Goal: Navigation & Orientation: Find specific page/section

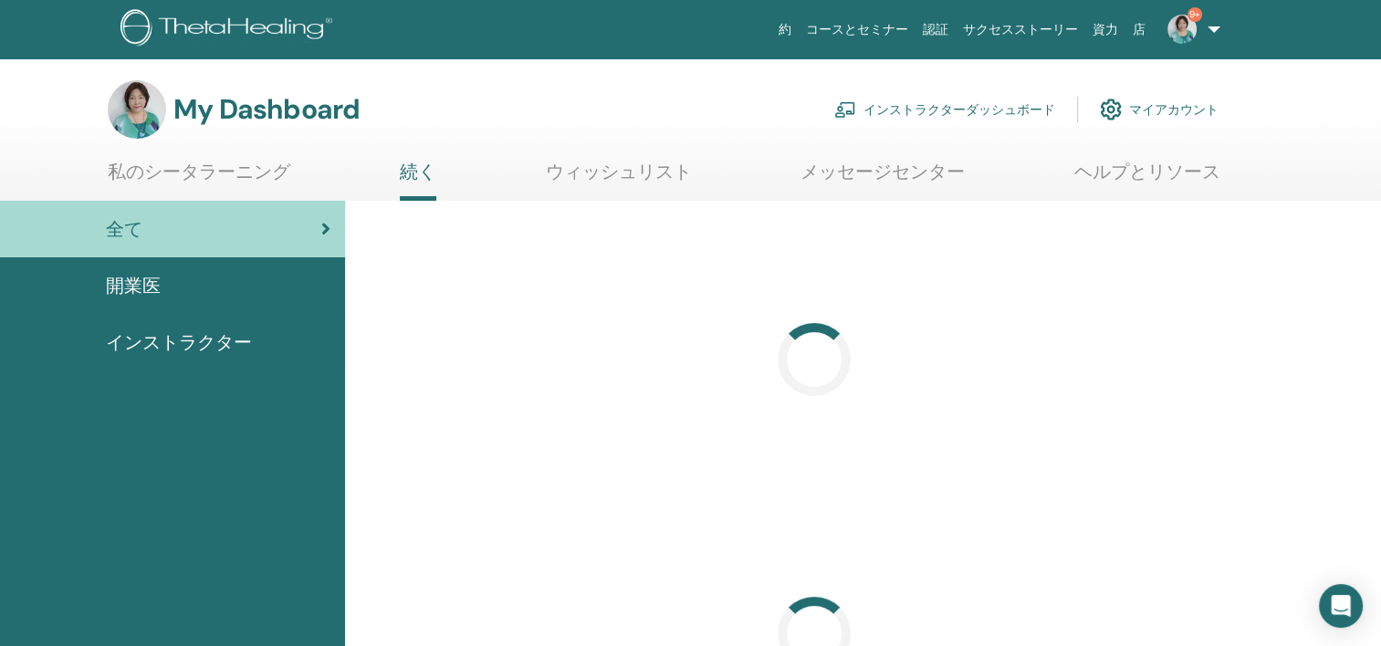
click at [1003, 105] on link "インストラクターダッシュボード" at bounding box center [944, 109] width 221 height 40
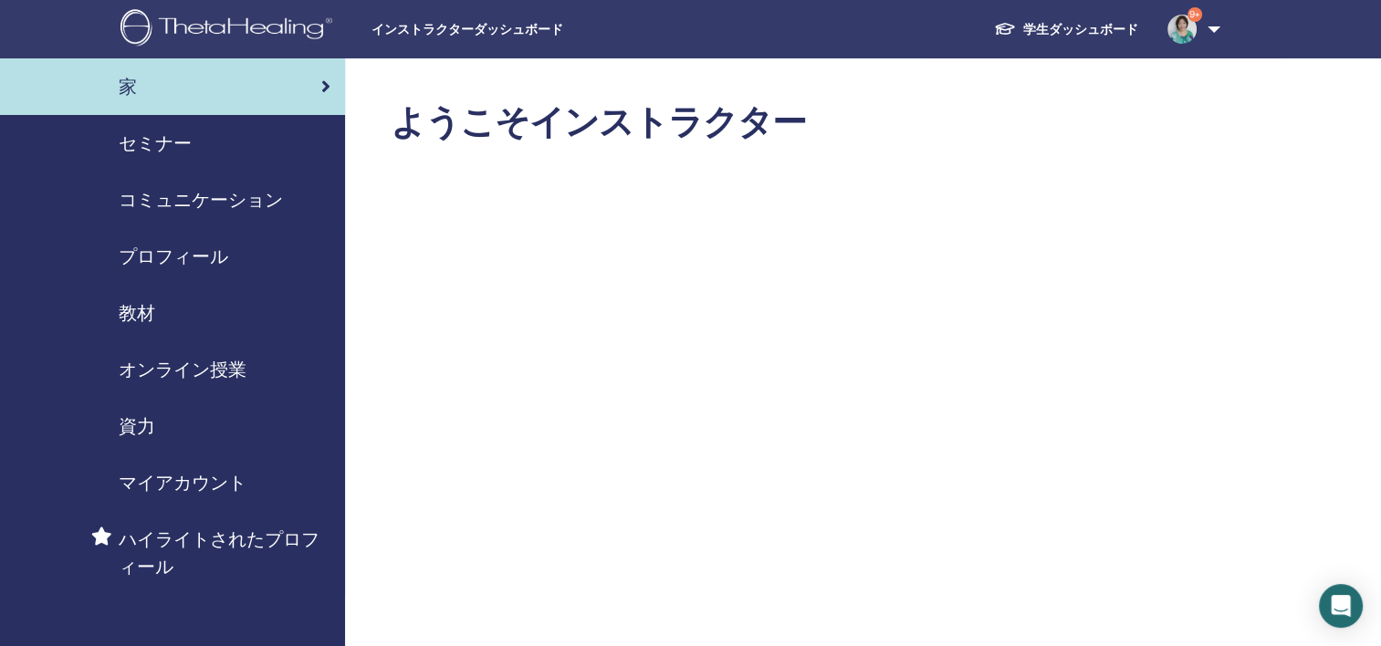
click at [174, 145] on span "セミナー" at bounding box center [155, 143] width 73 height 27
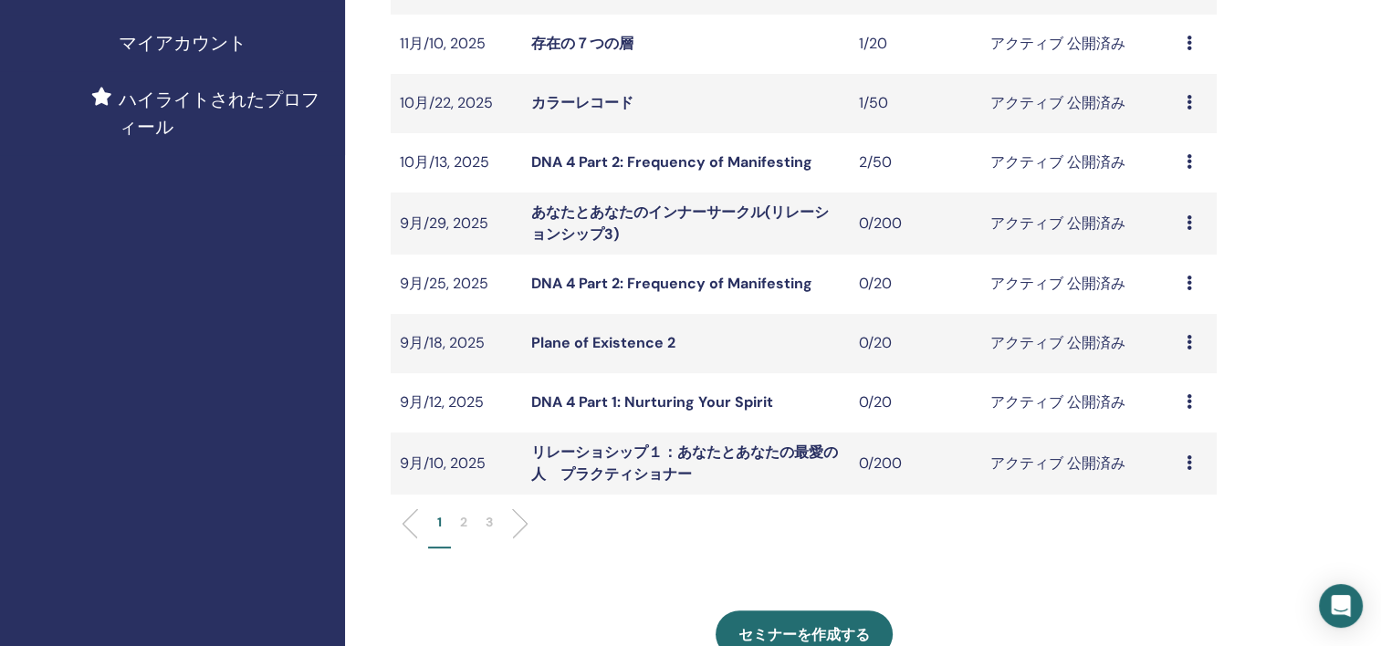
scroll to position [547, 0]
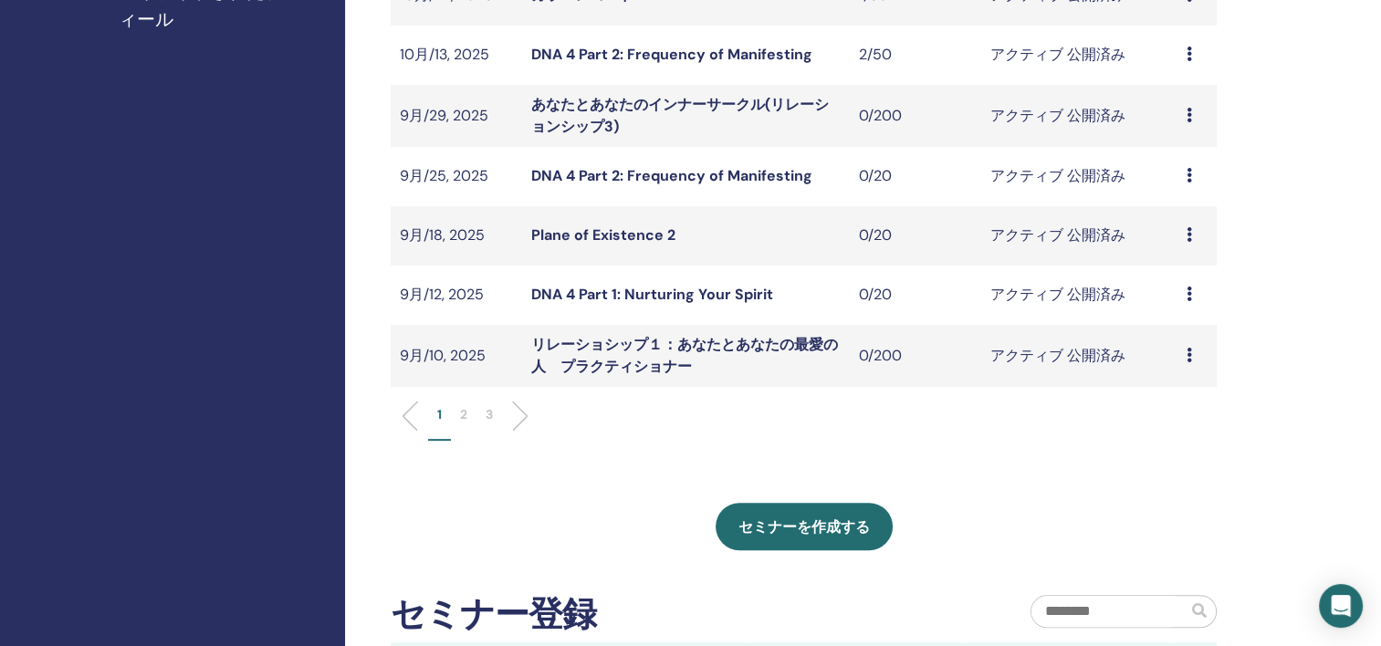
click at [460, 413] on p "2" at bounding box center [463, 414] width 7 height 19
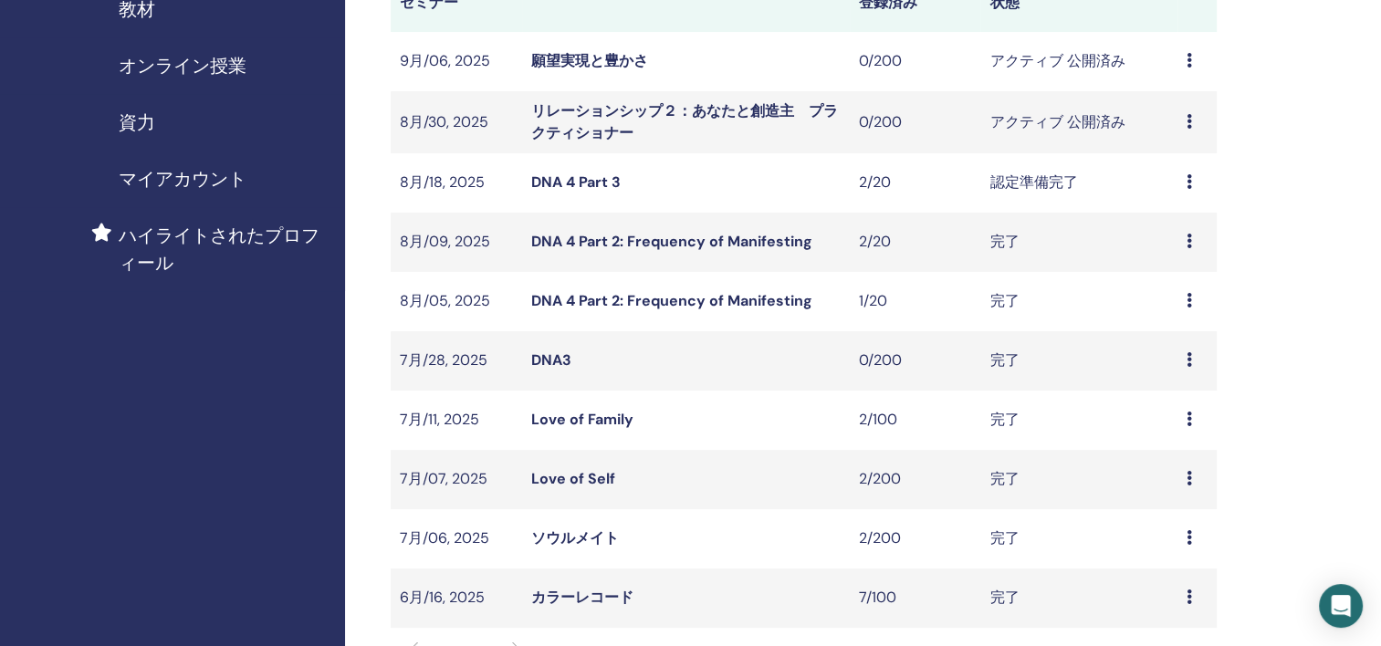
scroll to position [274, 0]
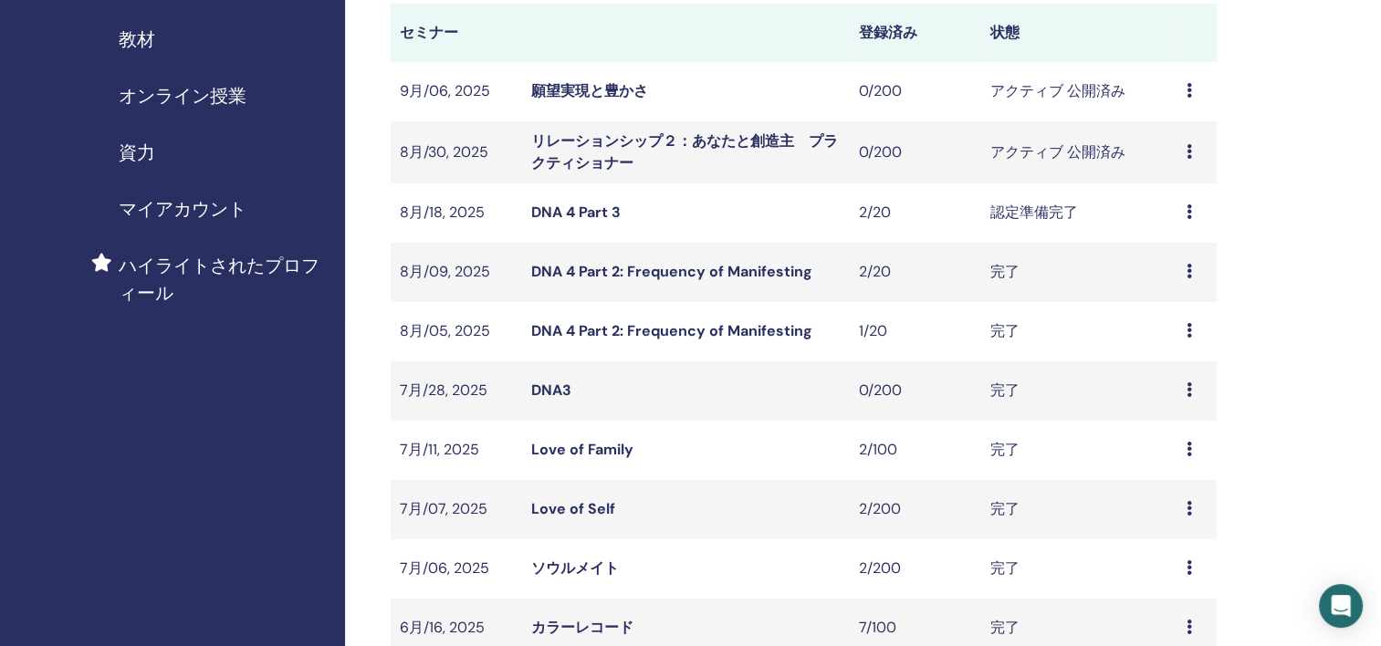
click at [756, 142] on link "リレーションシップ２：あなたと創造主　プラクティショナー" at bounding box center [684, 151] width 307 height 41
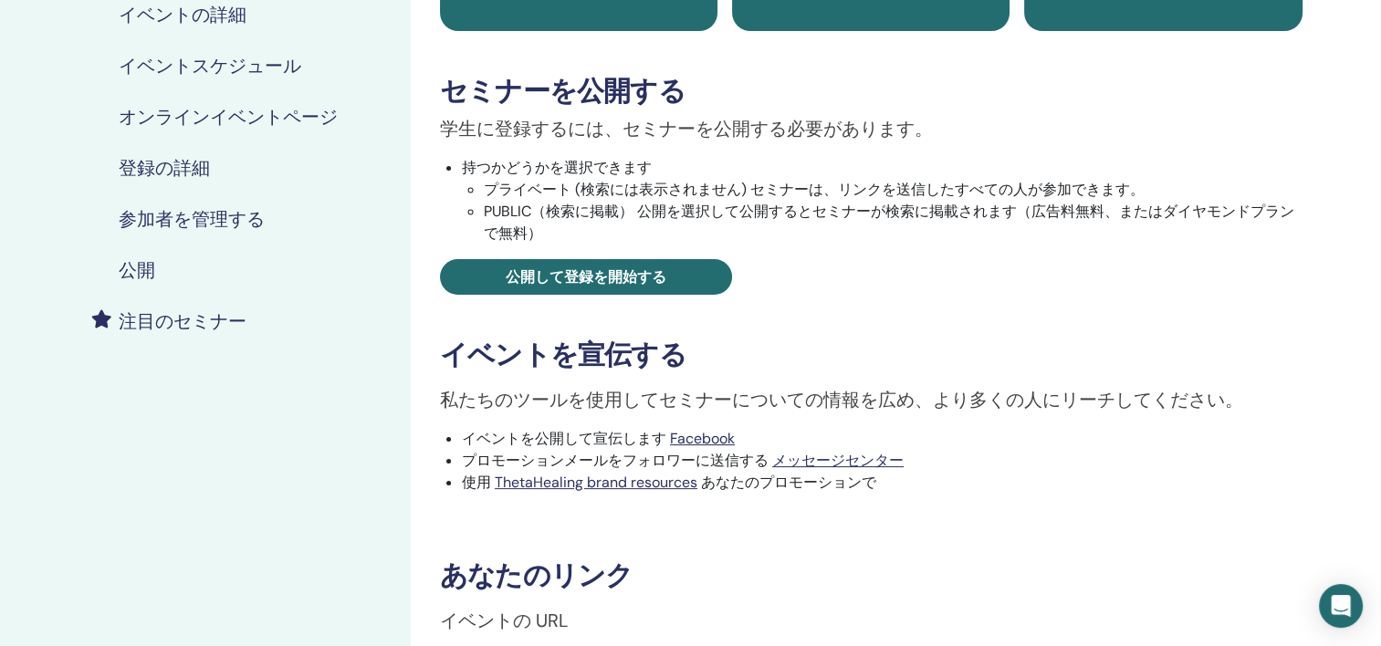
scroll to position [365, 0]
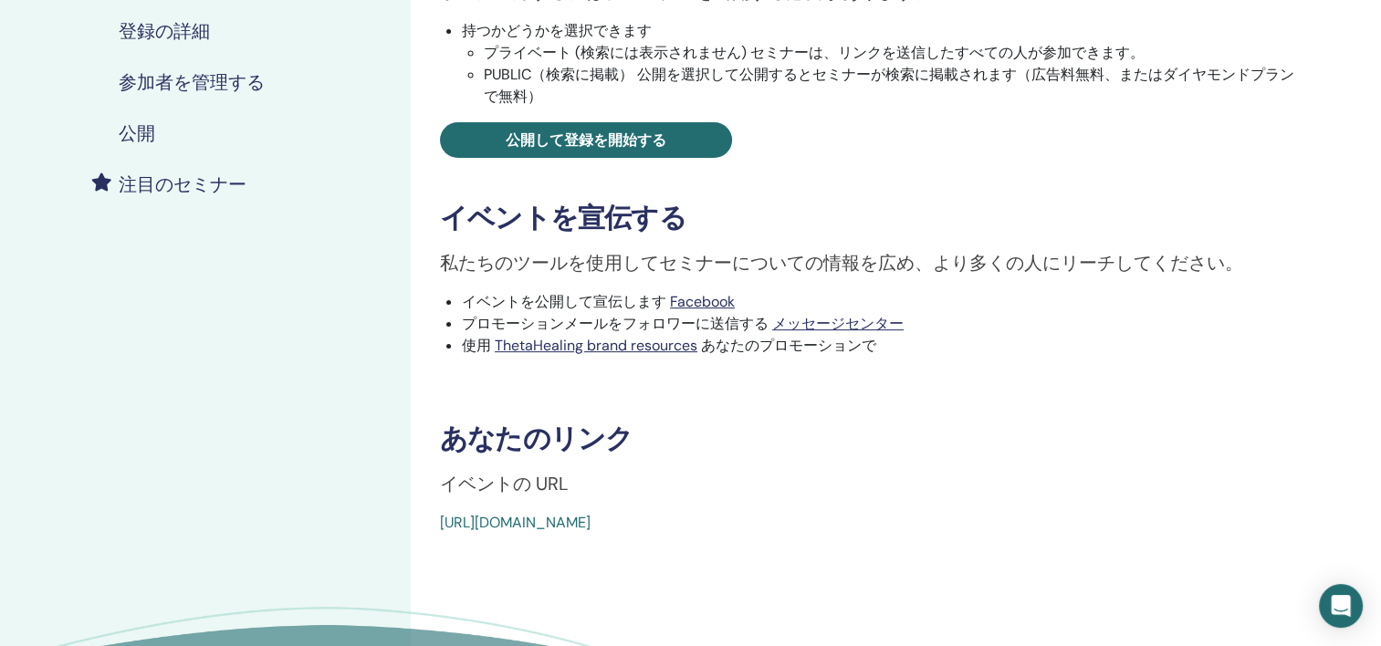
click at [880, 524] on div "https://www.thetahealing.com/seminar-365707-details.html" at bounding box center [799, 523] width 718 height 22
drag, startPoint x: 875, startPoint y: 522, endPoint x: 626, endPoint y: 521, distance: 249.1
click at [627, 521] on div "https://www.thetahealing.com/seminar-365707-details.html" at bounding box center [799, 523] width 718 height 22
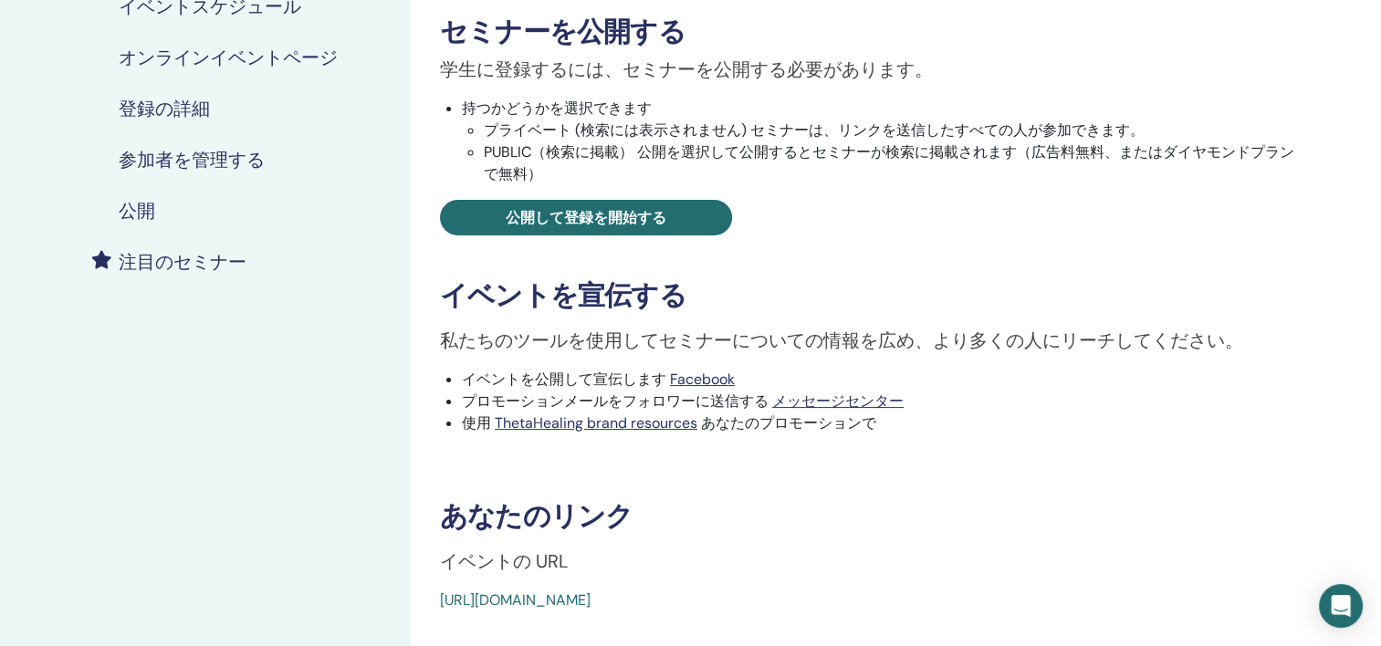
scroll to position [0, 0]
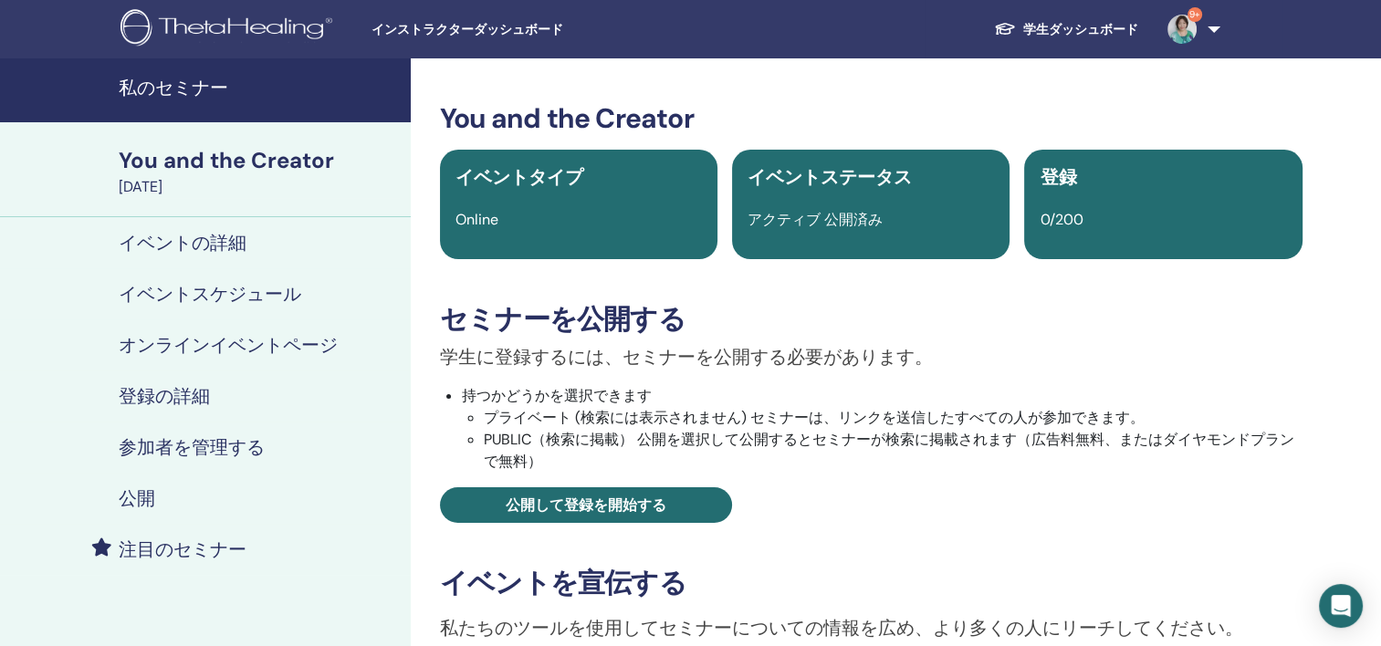
click at [275, 157] on div "You and the Creator" at bounding box center [259, 160] width 281 height 31
click at [307, 344] on h4 "オンラインイベントページ" at bounding box center [228, 345] width 219 height 22
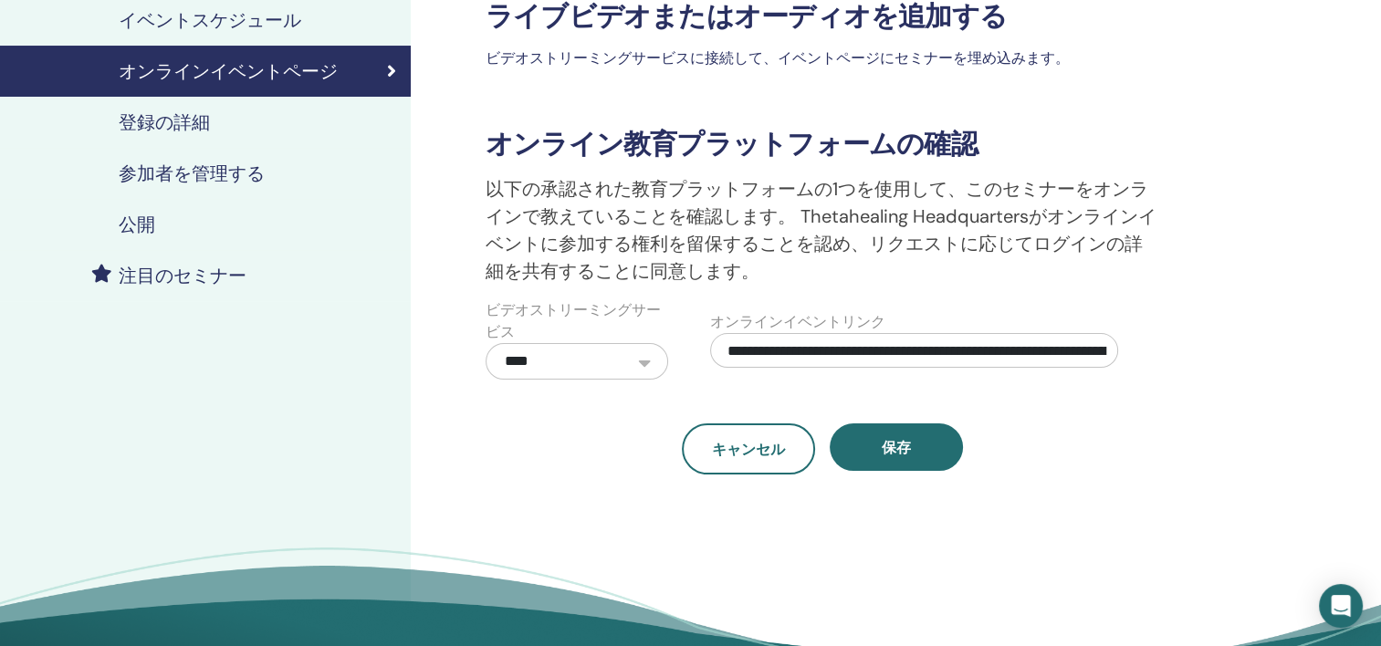
scroll to position [182, 0]
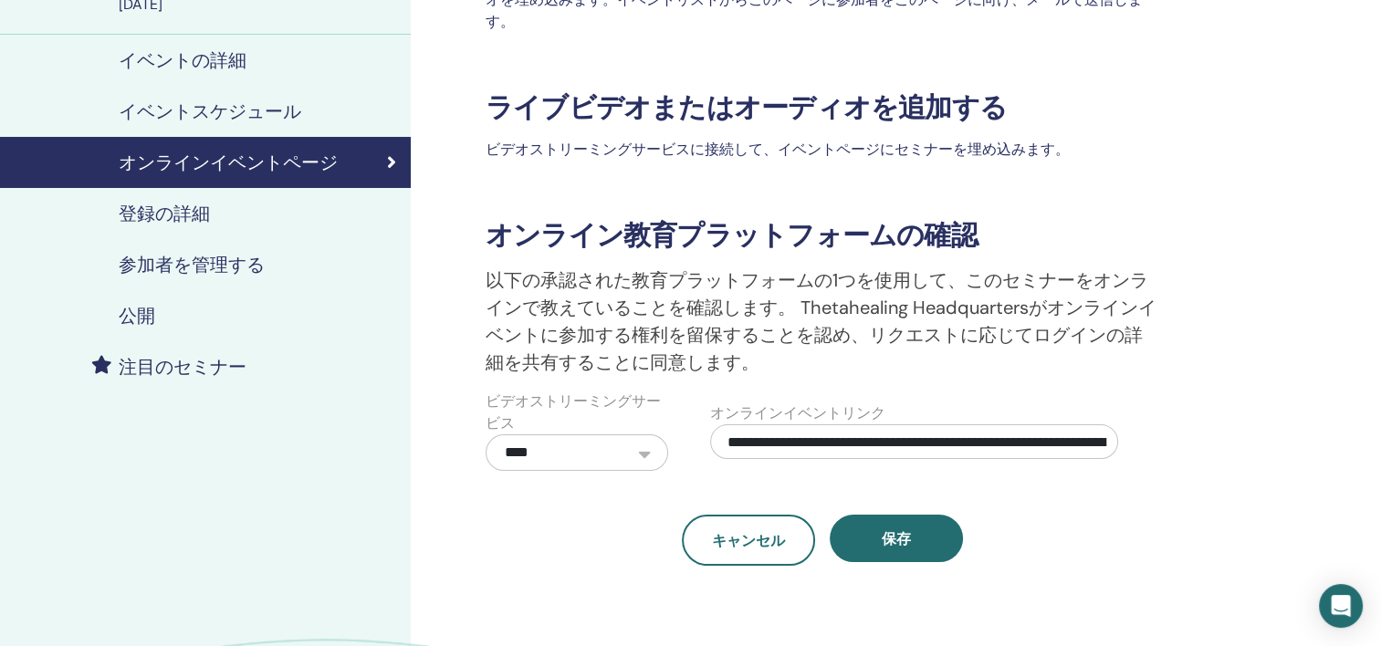
click at [214, 53] on h4 "イベントの詳細" at bounding box center [183, 60] width 128 height 22
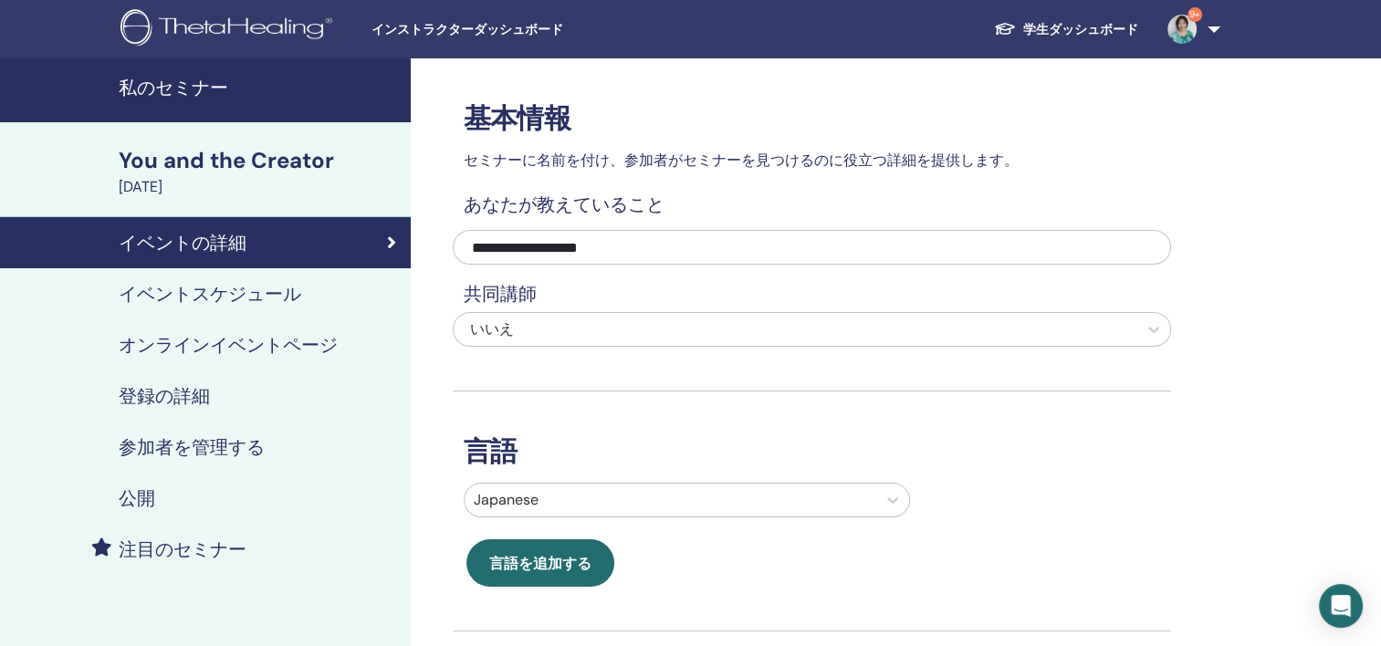
click at [228, 285] on h4 "イベントスケジュール" at bounding box center [210, 294] width 182 height 22
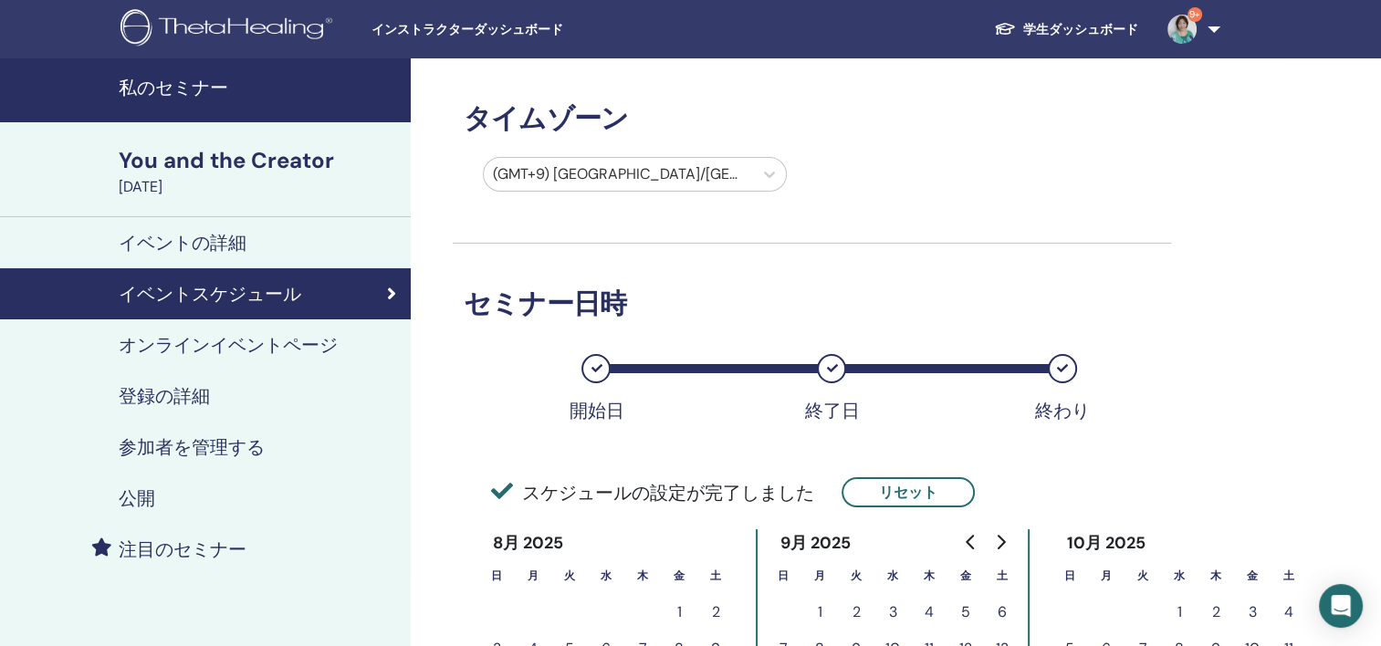
click at [138, 493] on h4 "公開" at bounding box center [137, 498] width 36 height 22
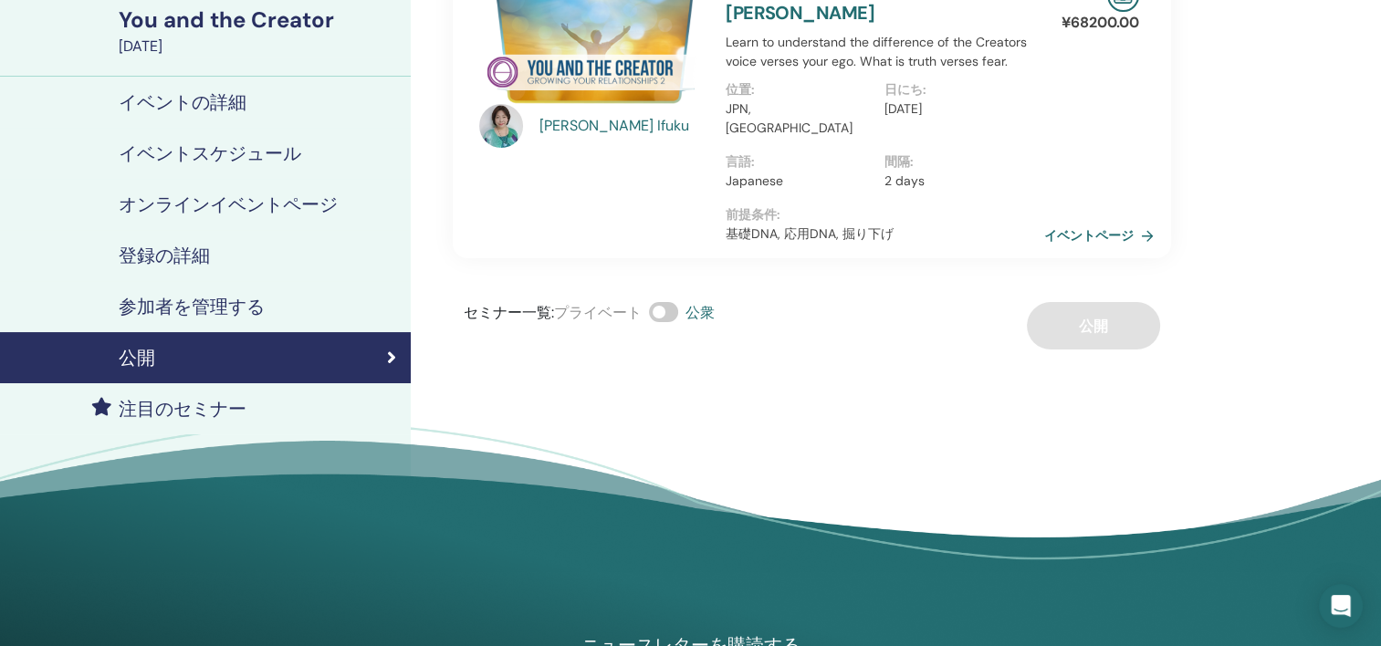
scroll to position [182, 0]
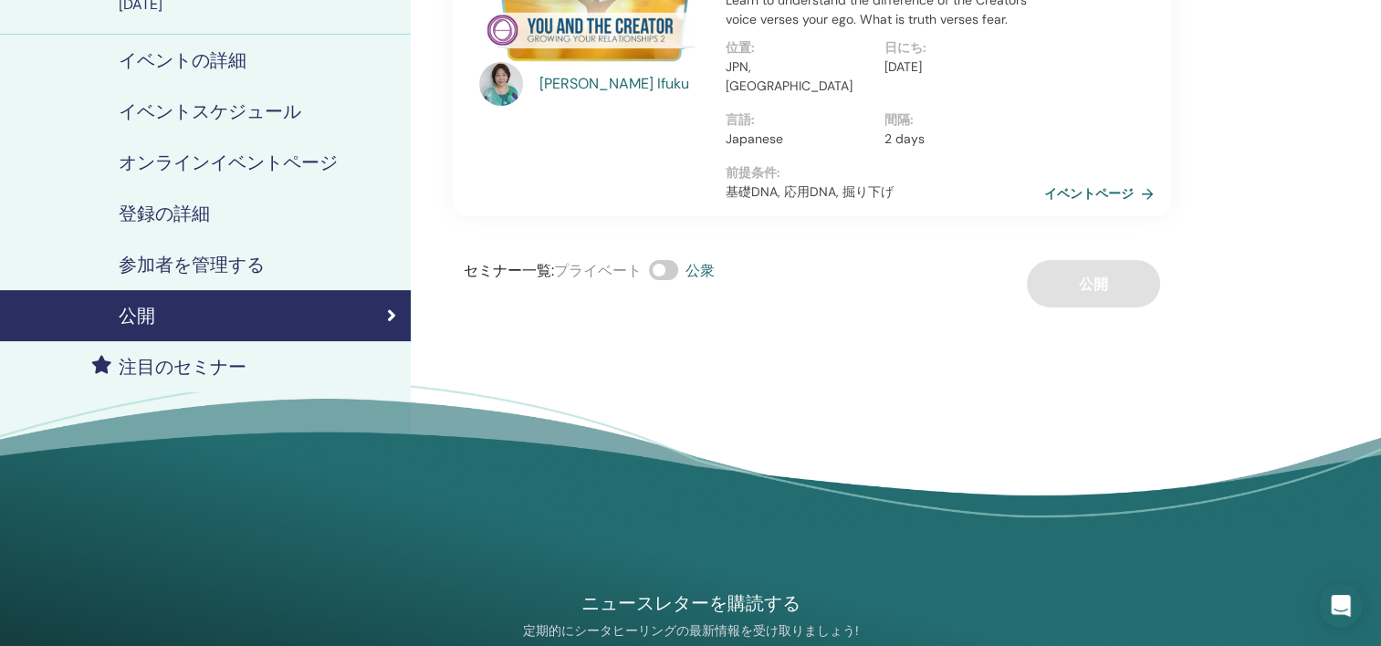
click at [203, 365] on h4 "注目のセミナー" at bounding box center [183, 367] width 128 height 22
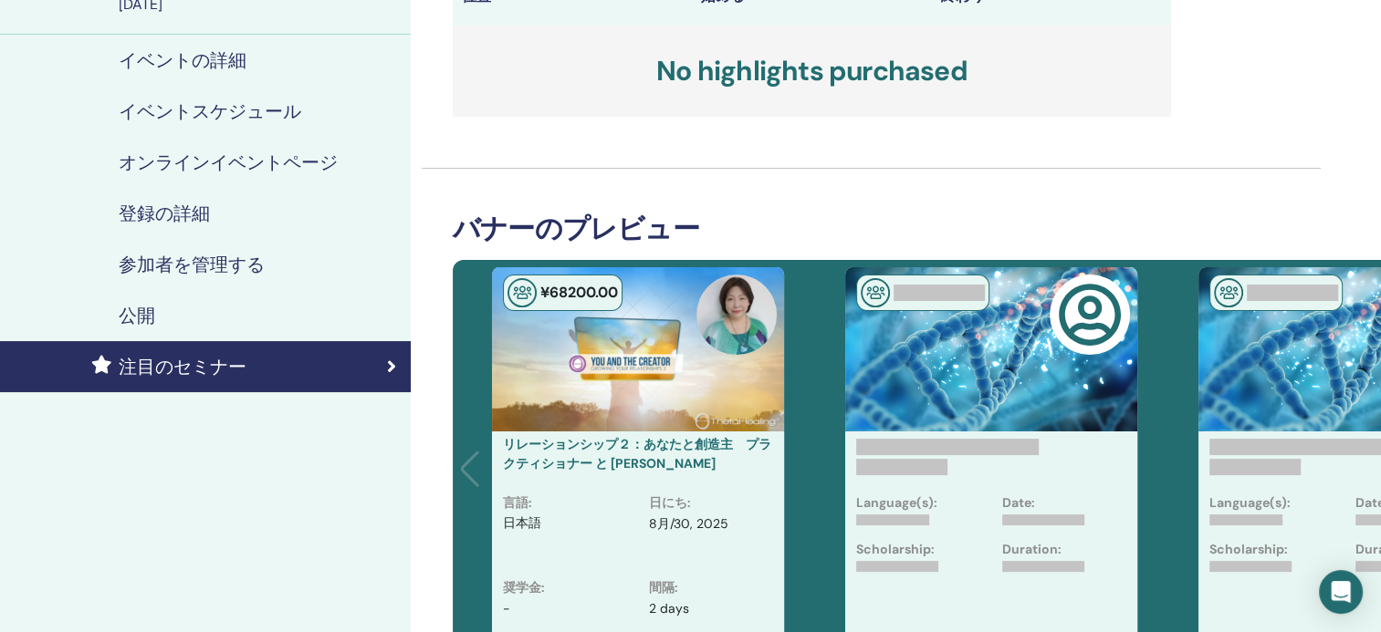
click at [189, 214] on h4 "登録の詳細" at bounding box center [164, 214] width 91 height 22
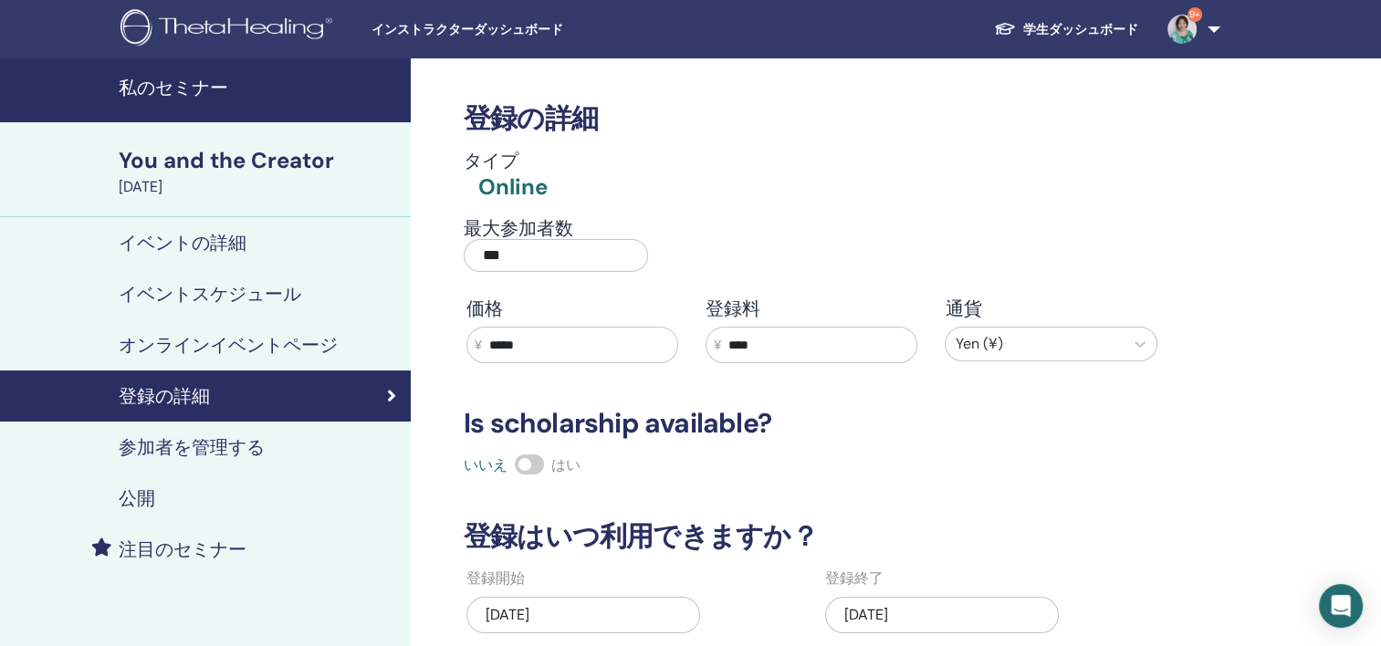
click at [215, 241] on h4 "イベントの詳細" at bounding box center [183, 243] width 128 height 22
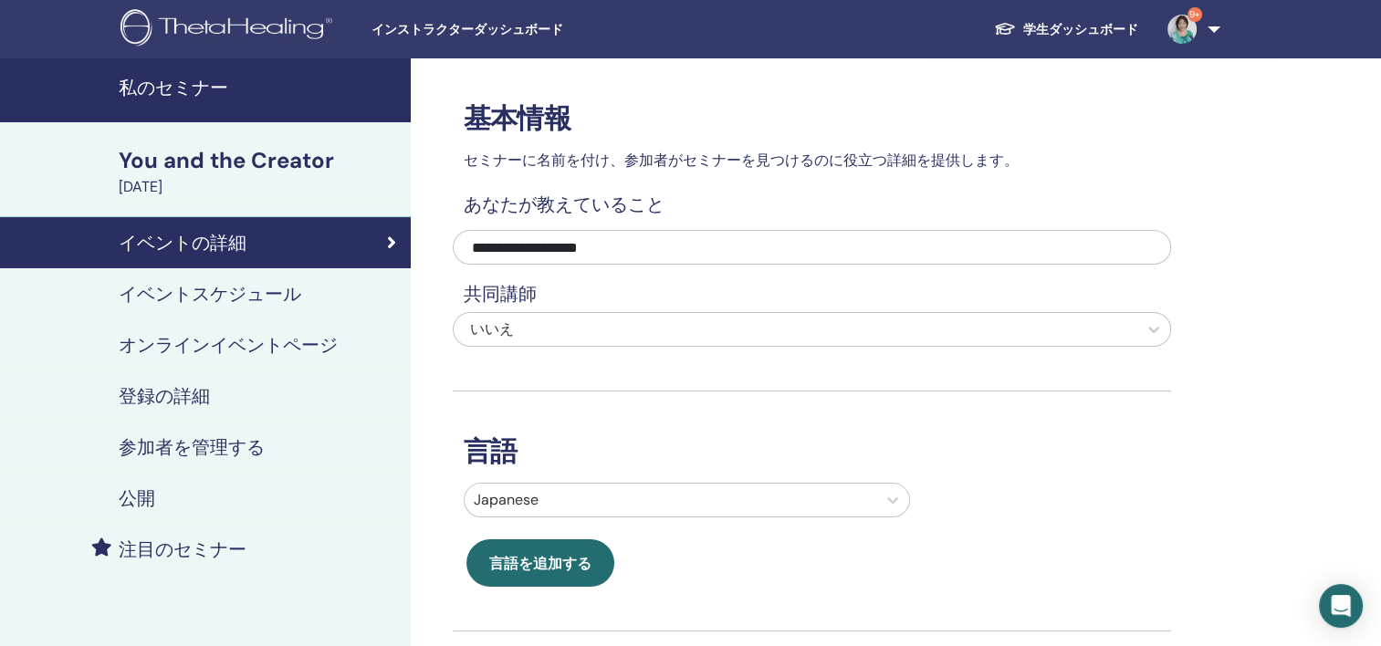
click at [285, 151] on div "You and the Creator" at bounding box center [259, 160] width 281 height 31
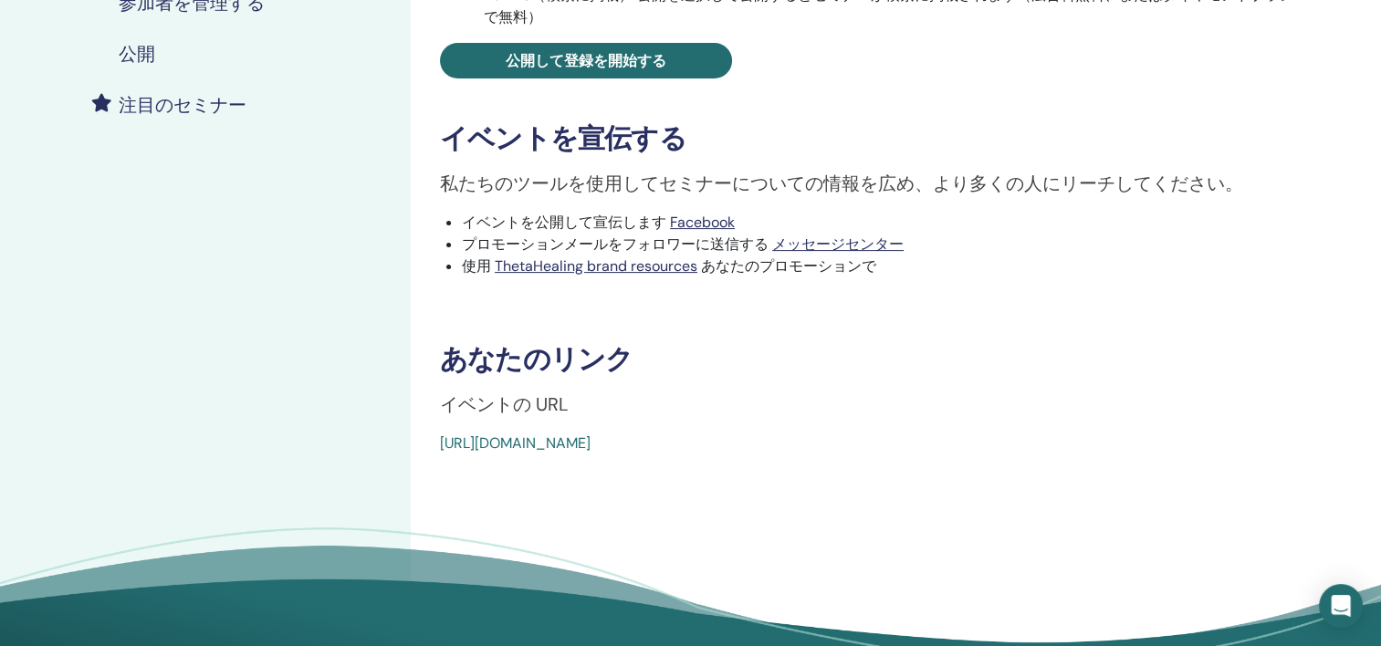
scroll to position [456, 0]
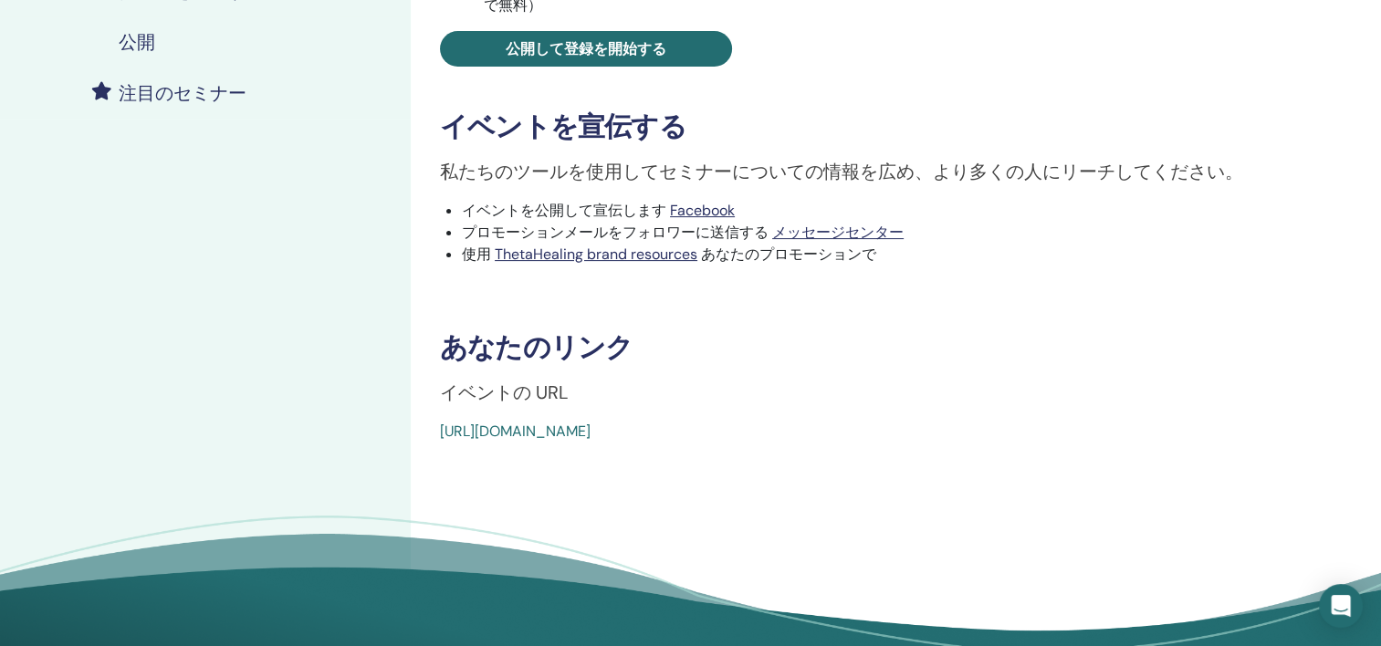
click at [590, 437] on link "[URL][DOMAIN_NAME]" at bounding box center [515, 431] width 151 height 19
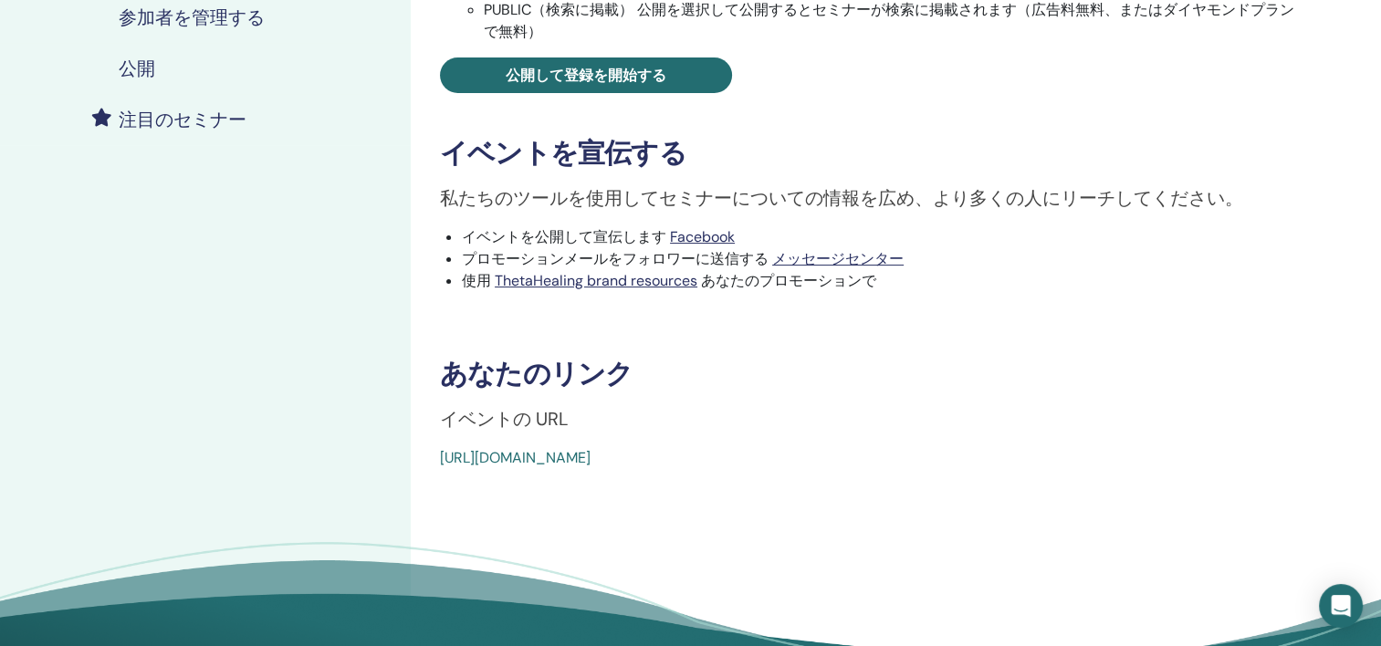
scroll to position [439, 0]
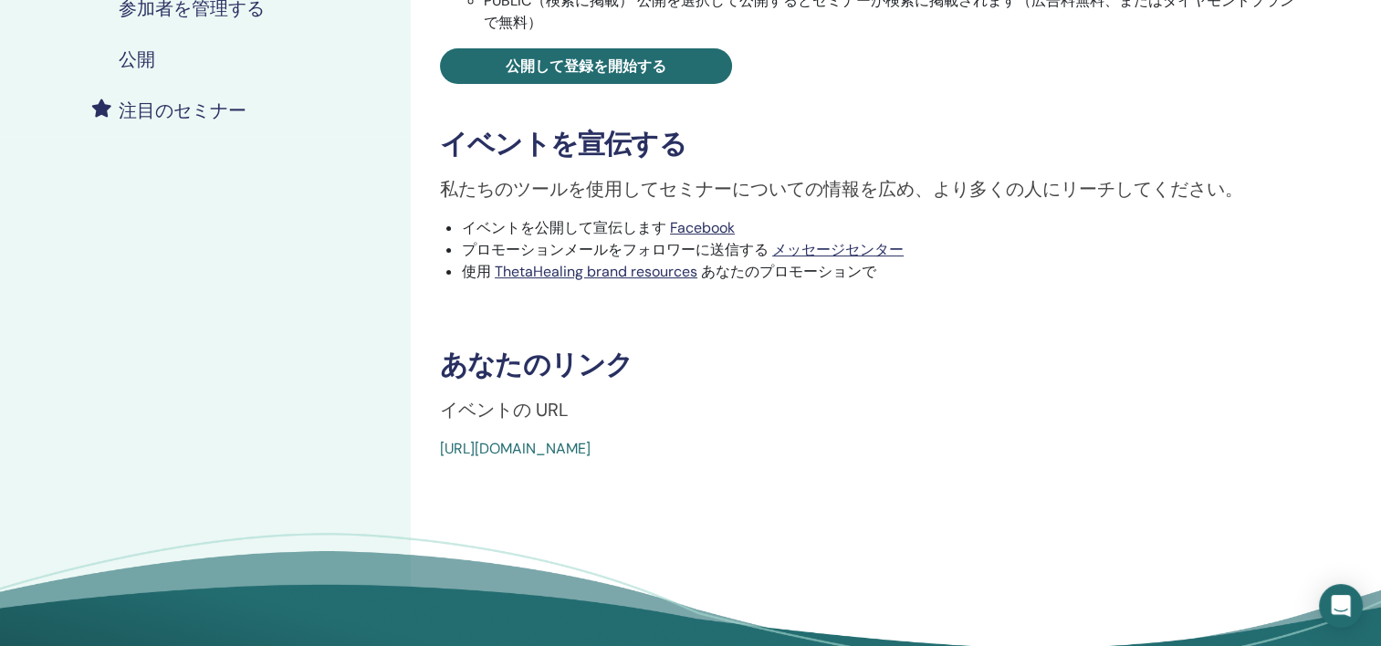
drag, startPoint x: 874, startPoint y: 446, endPoint x: 442, endPoint y: 451, distance: 432.5
click at [442, 451] on div "[URL][DOMAIN_NAME]" at bounding box center [799, 449] width 718 height 22
copy link "[URL][DOMAIN_NAME]"
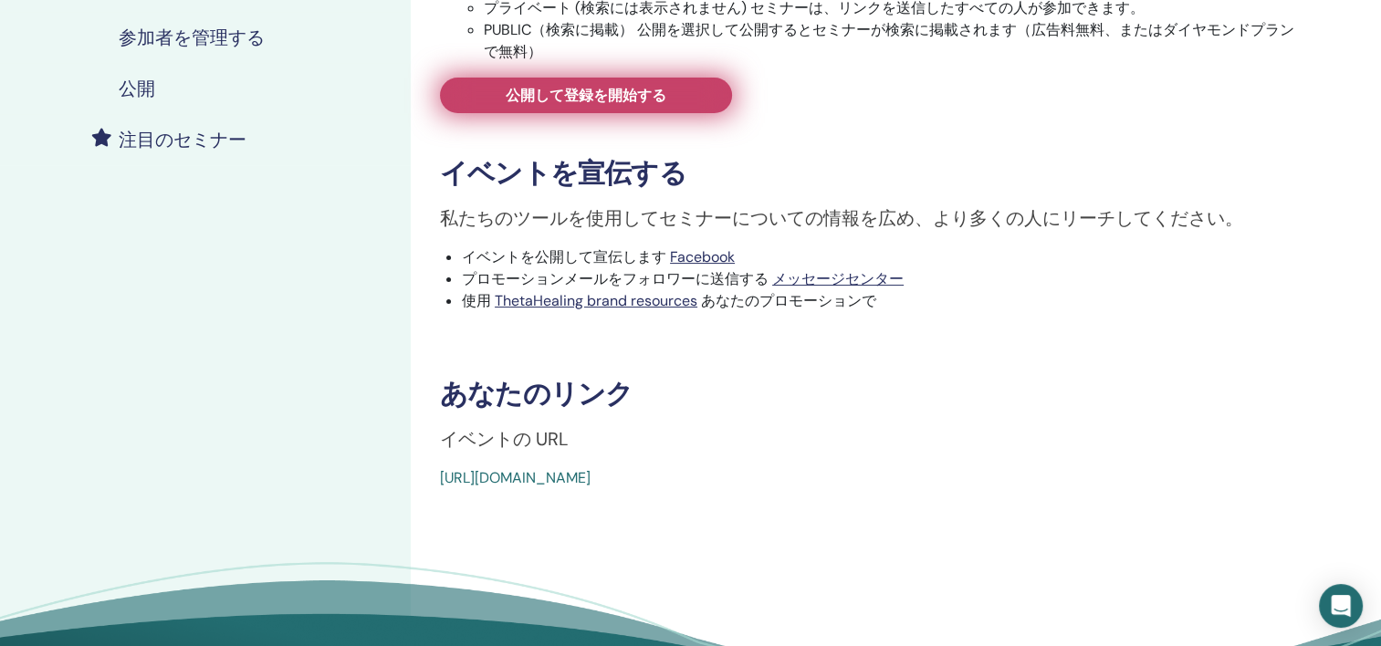
scroll to position [0, 0]
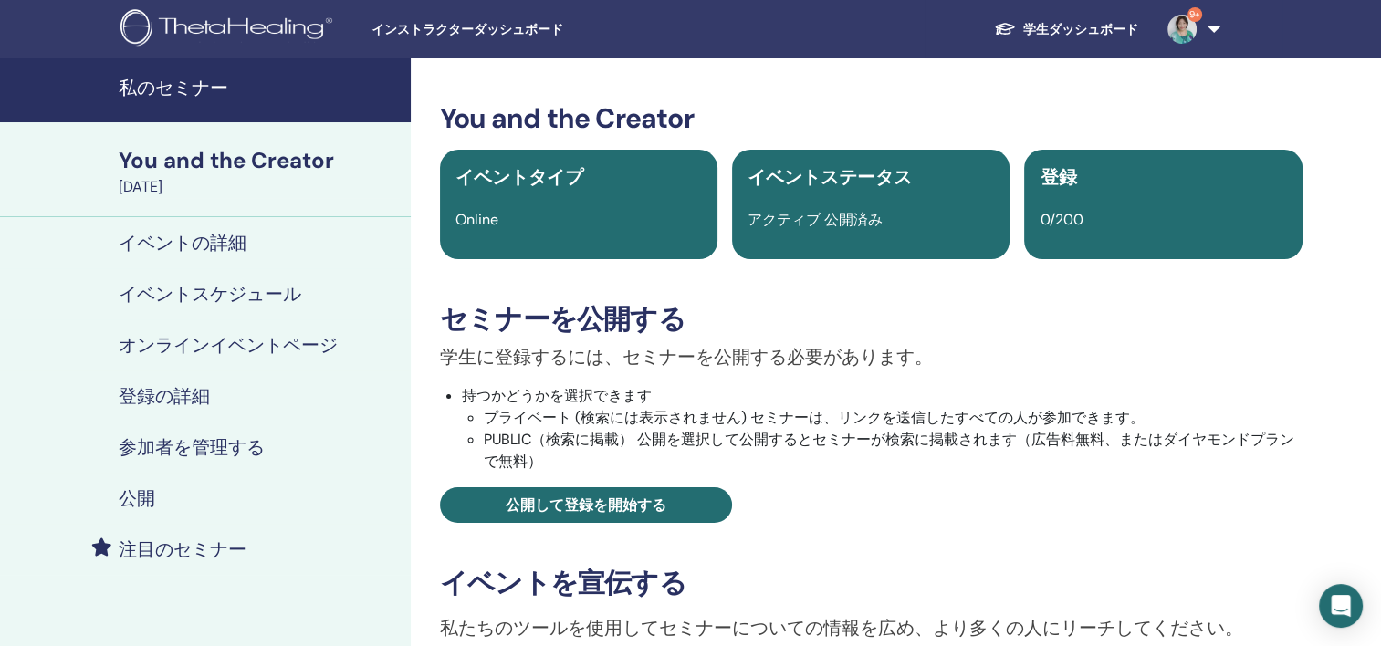
click at [226, 239] on h4 "イベントの詳細" at bounding box center [183, 243] width 128 height 22
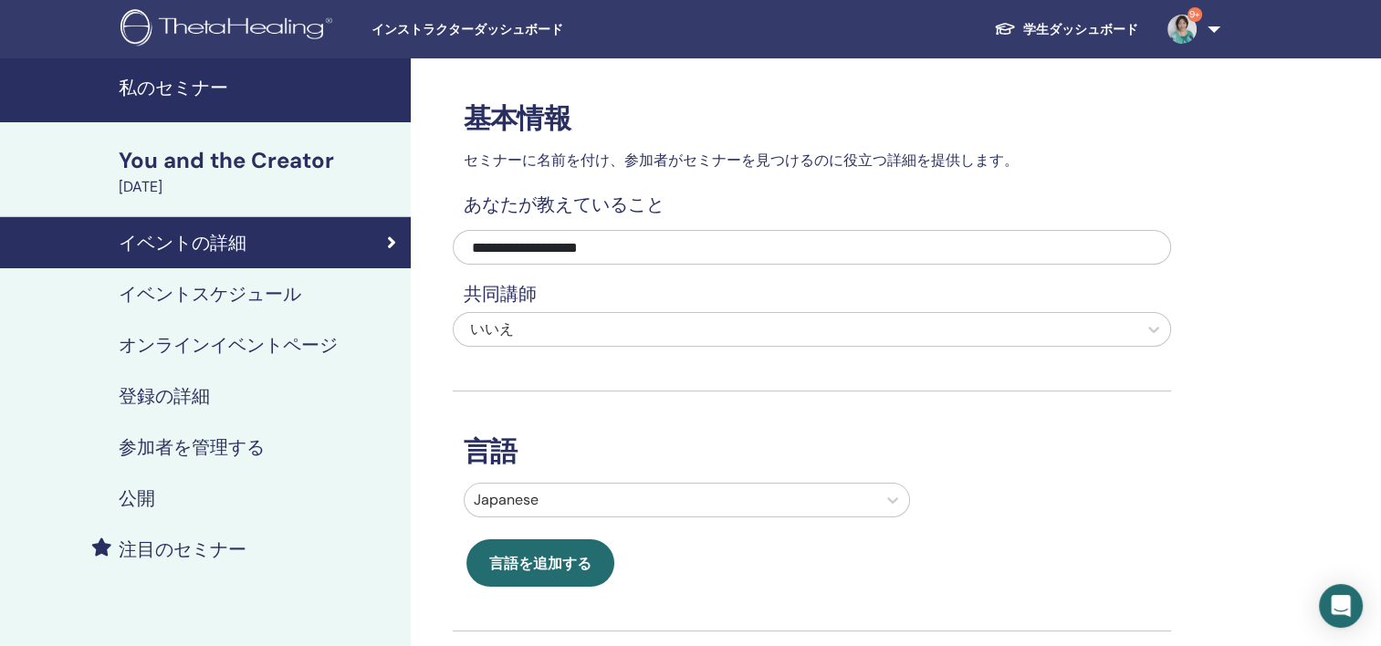
click at [219, 345] on h4 "オンラインイベントページ" at bounding box center [228, 345] width 219 height 22
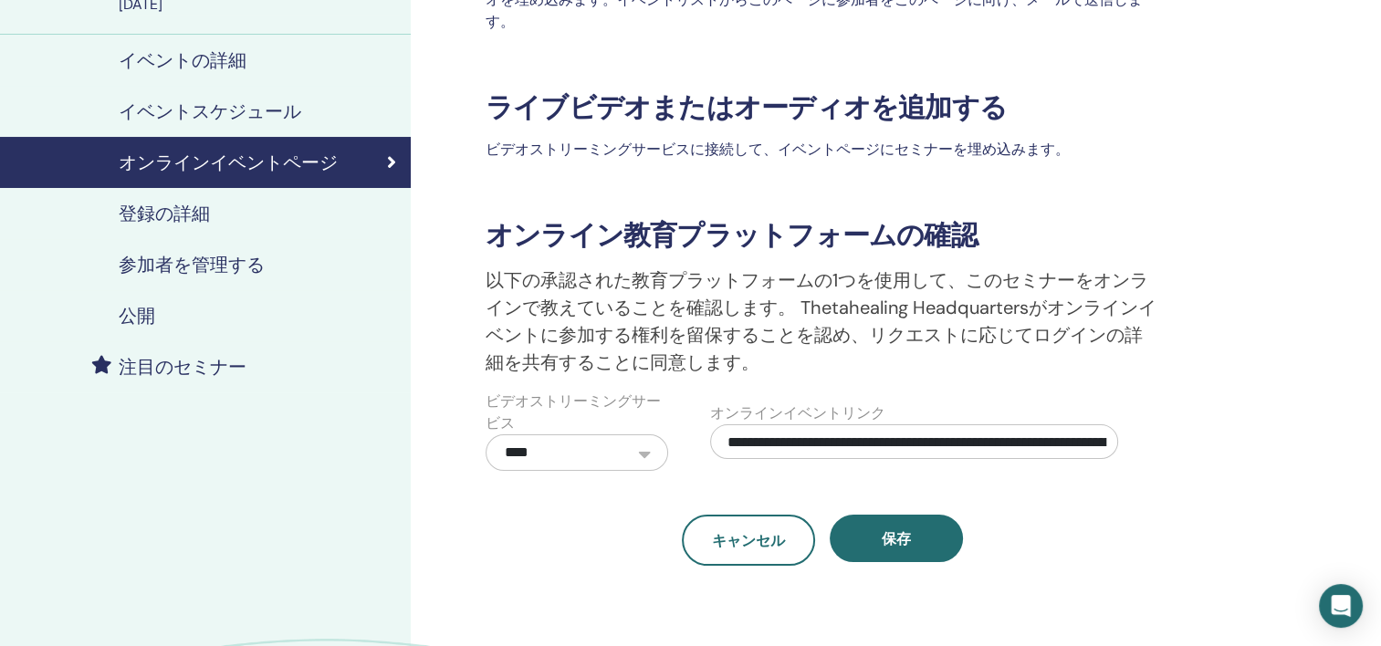
scroll to position [0, 164]
drag, startPoint x: 724, startPoint y: 441, endPoint x: 1141, endPoint y: 446, distance: 417.0
click at [1141, 446] on div "**********" at bounding box center [920, 431] width 449 height 80
